Goal: Task Accomplishment & Management: Manage account settings

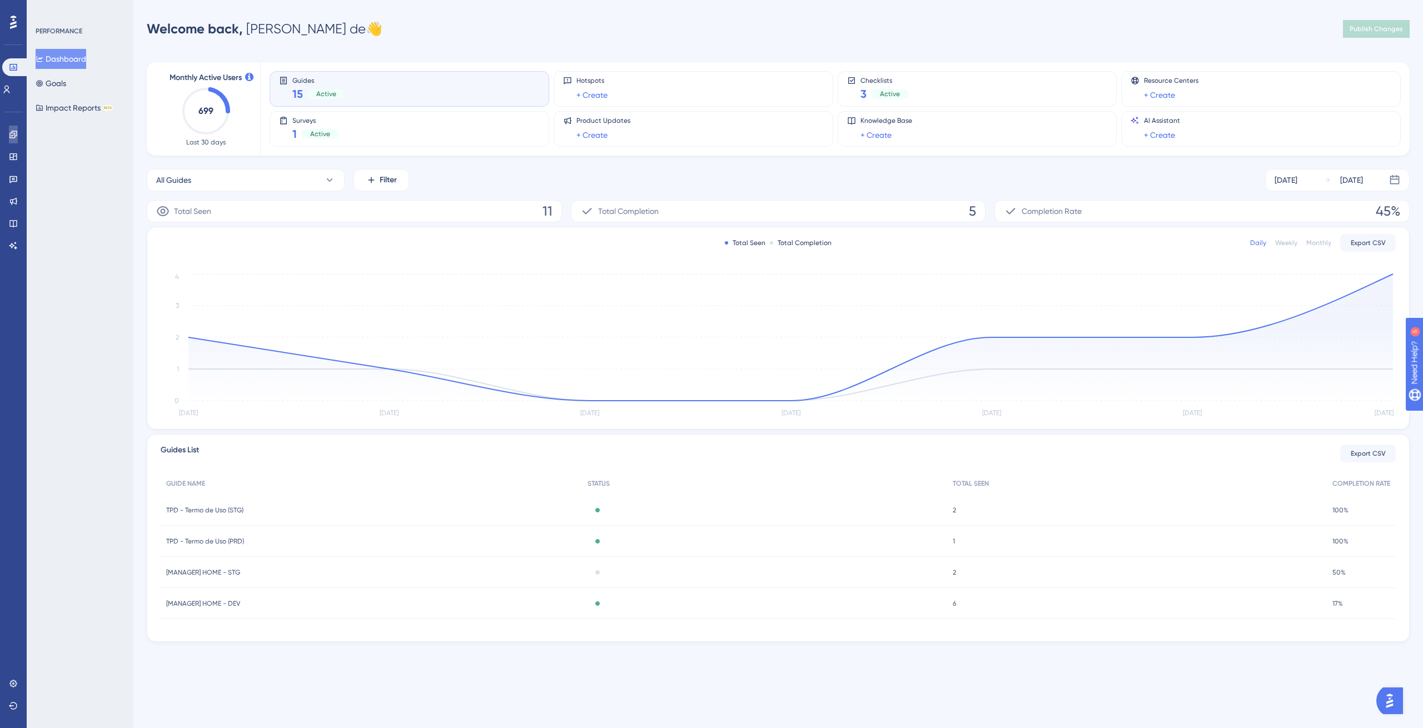
click at [18, 135] on link at bounding box center [13, 135] width 9 height 18
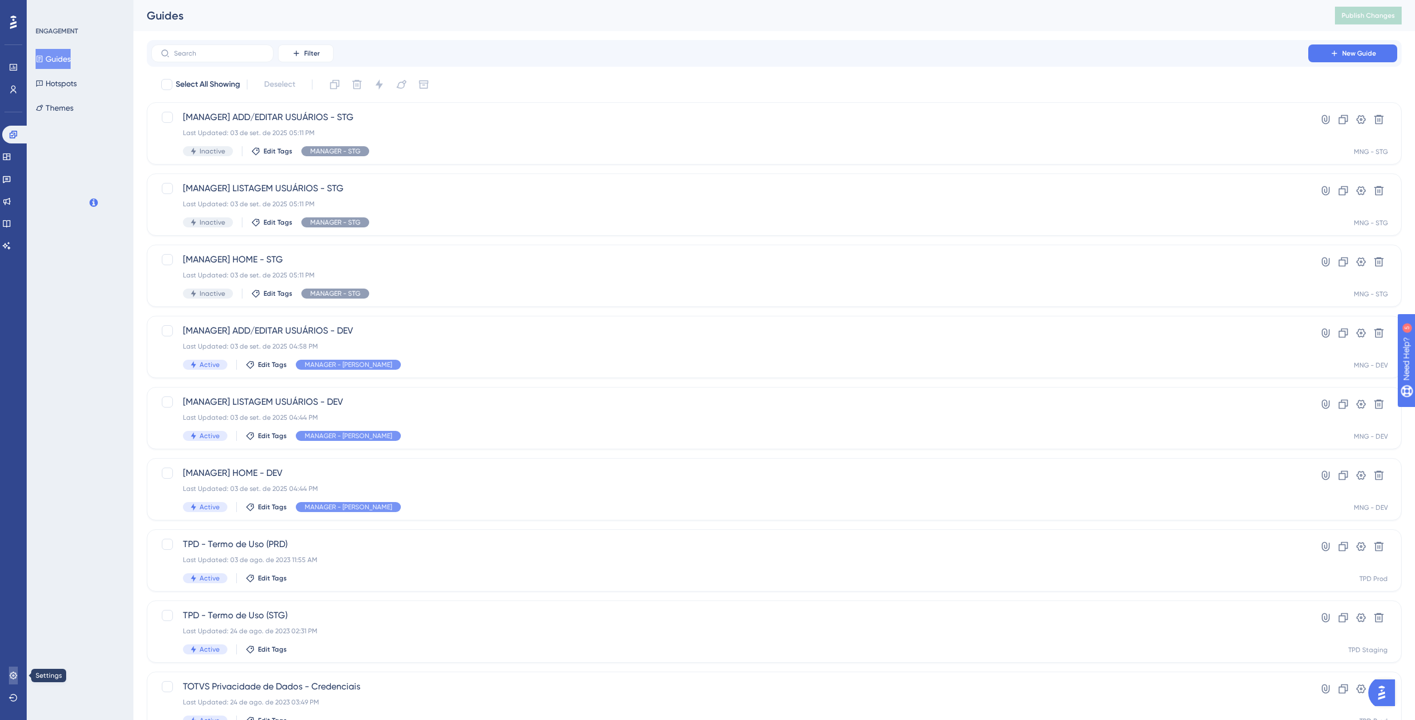
click at [16, 682] on link at bounding box center [13, 676] width 9 height 18
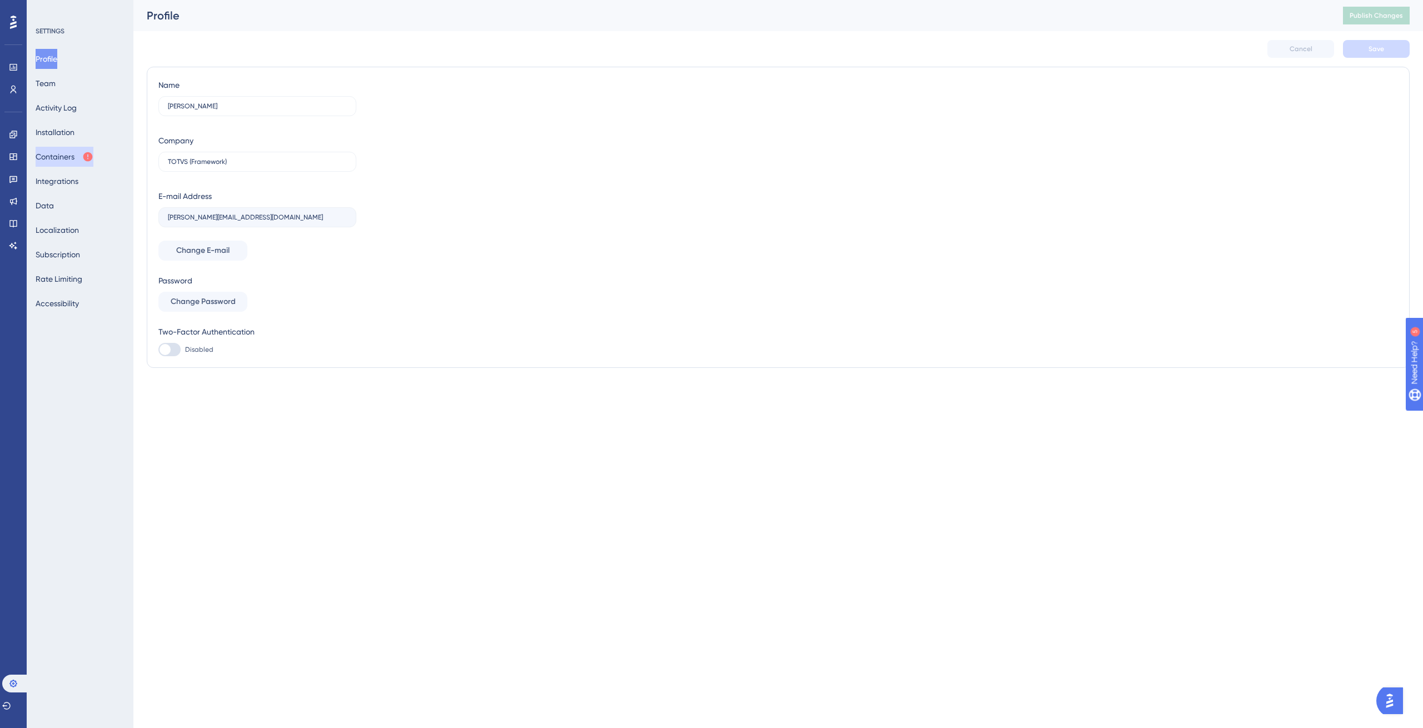
click at [78, 157] on button "Containers" at bounding box center [65, 157] width 58 height 20
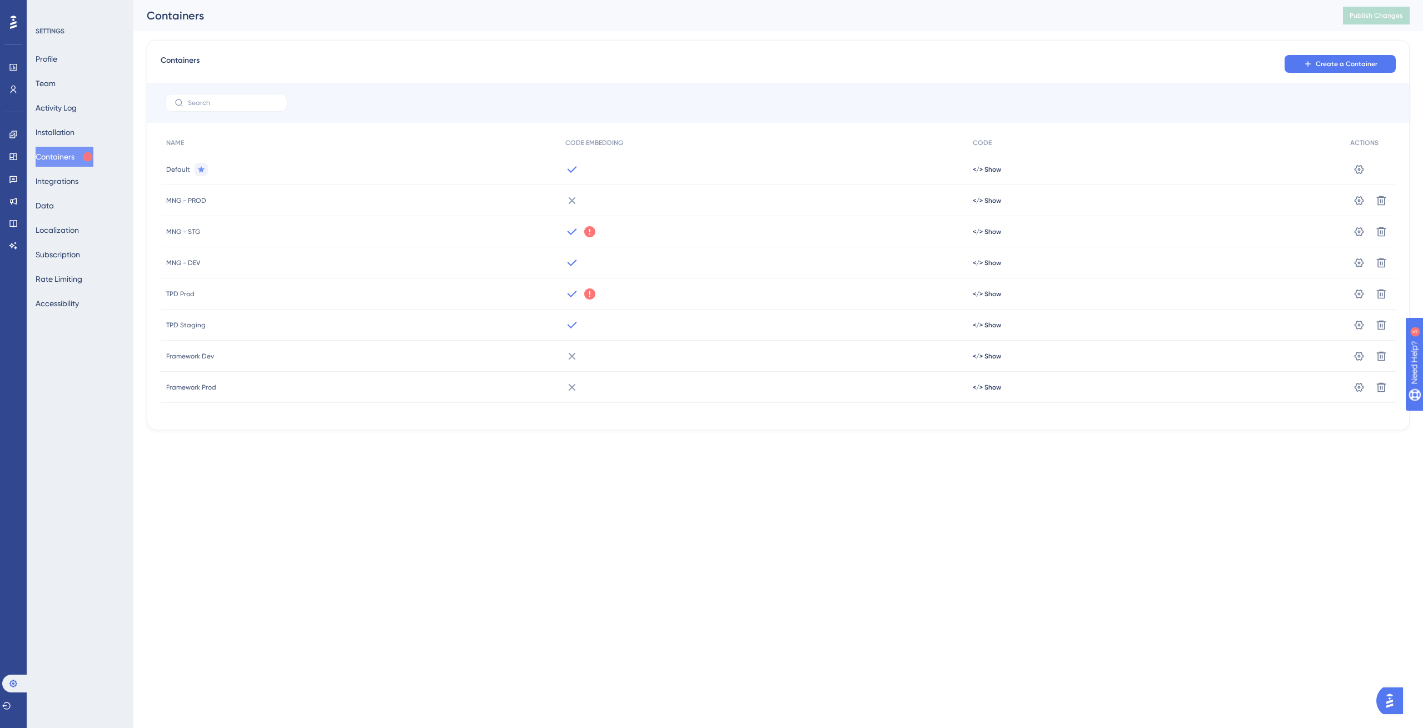
click at [956, 266] on div at bounding box center [763, 262] width 407 height 31
click at [975, 174] on span "</> Show" at bounding box center [987, 169] width 28 height 9
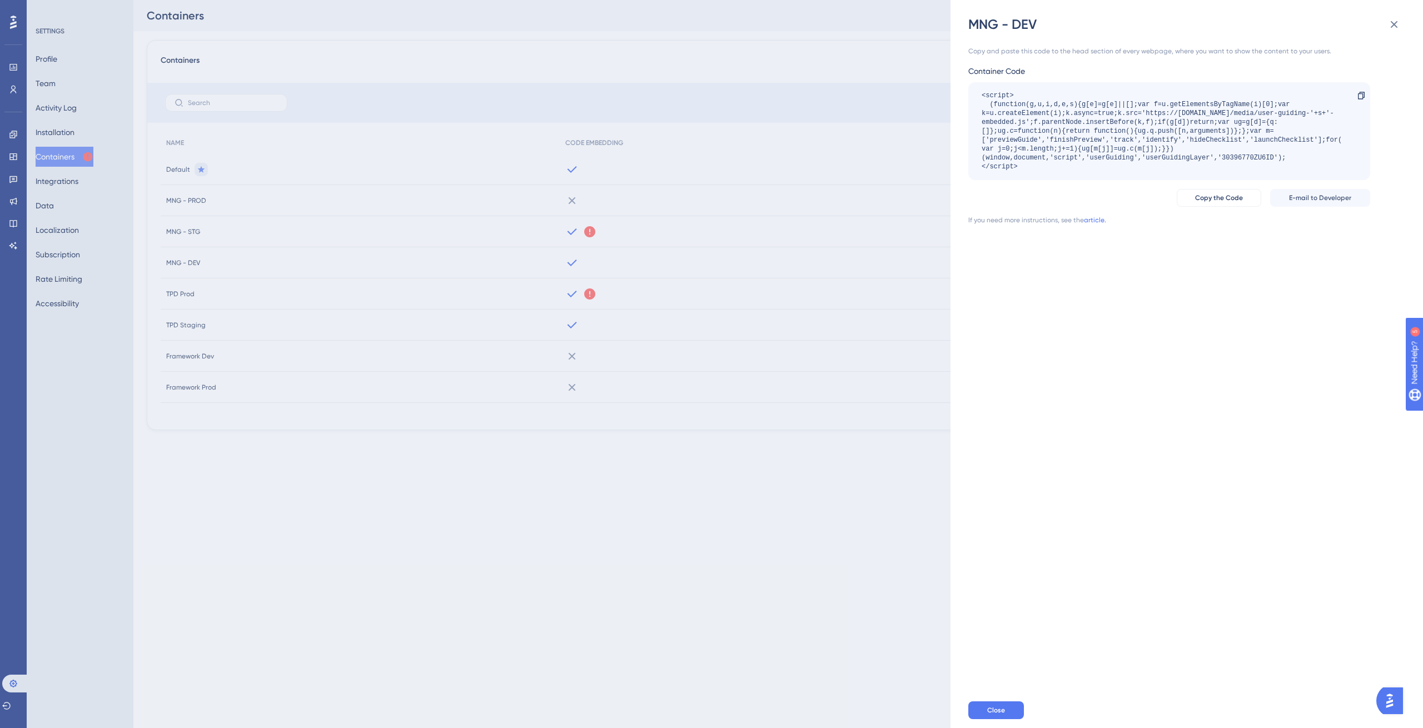
click at [1255, 160] on div "<script> (function(g,u,i,d,e,s){g[e]=g[e]||[];var f=u.getElementsByTagName(i)[0…" at bounding box center [1164, 131] width 364 height 80
copy div "30396770ZU6ID"
click at [977, 290] on div "Copy and paste this code to the head section of every webpage, where you want t…" at bounding box center [1193, 362] width 448 height 659
click at [375, 371] on div "MNG - DEV Copy and paste this code to the head section of every webpage, where …" at bounding box center [711, 364] width 1423 height 728
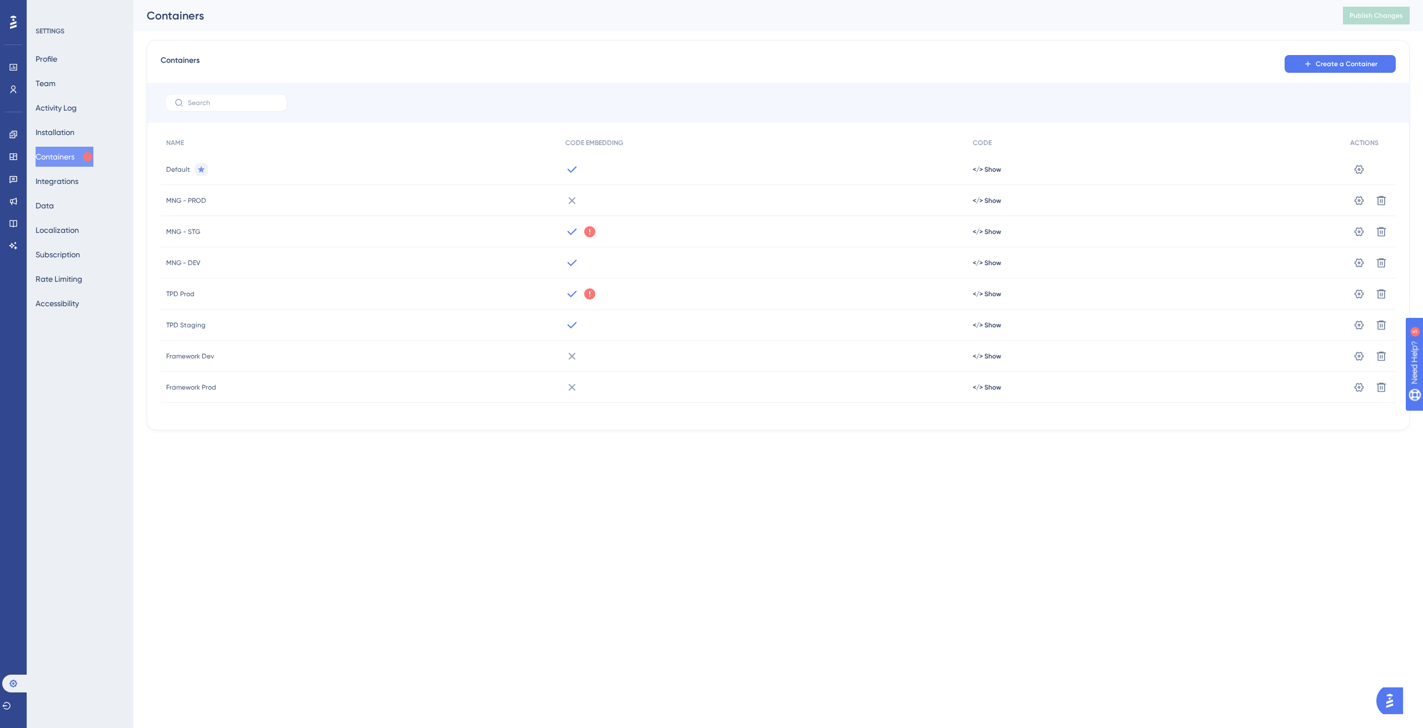
click at [971, 173] on div "</> Show" at bounding box center [1156, 169] width 378 height 31
click at [991, 163] on div "</> Show" at bounding box center [1156, 169] width 378 height 31
click at [991, 168] on span "</> Show" at bounding box center [987, 169] width 28 height 9
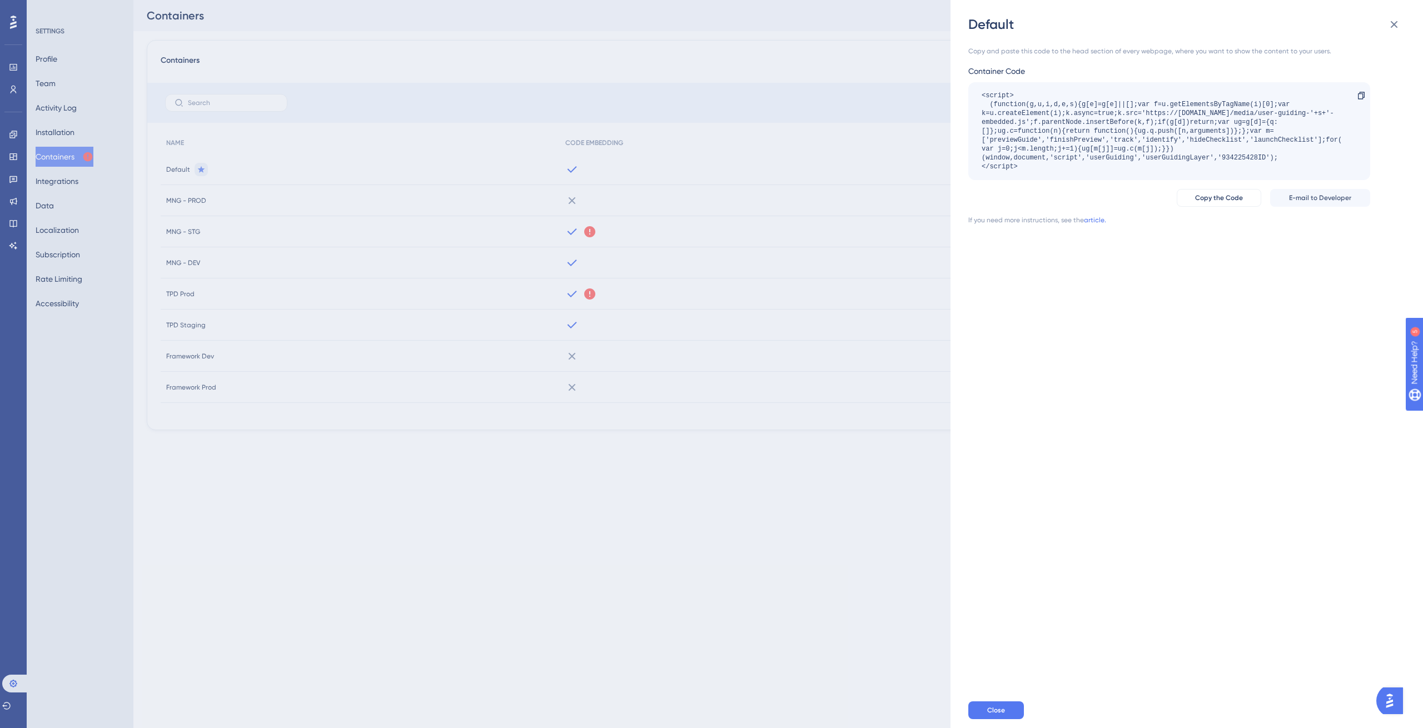
click at [1233, 157] on div "<script> (function(g,u,i,d,e,s){g[e]=g[e]||[];var f=u.getElementsByTagName(i)[0…" at bounding box center [1164, 131] width 364 height 80
copy div "934225428ID"
